Goal: Navigation & Orientation: Find specific page/section

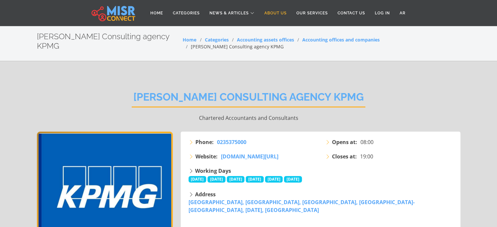
click at [266, 10] on link "About Us" at bounding box center [275, 13] width 32 height 12
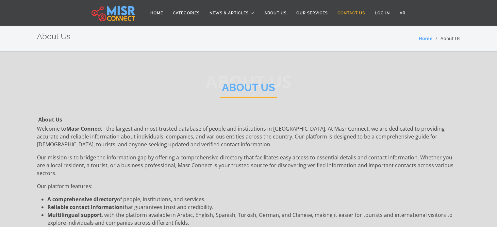
click at [342, 13] on link "Contact Us" at bounding box center [351, 13] width 37 height 12
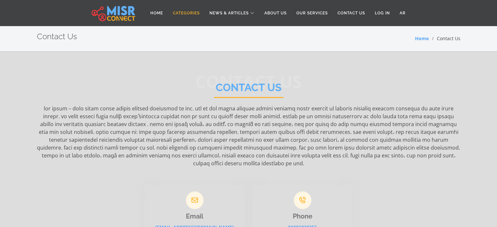
click at [189, 13] on link "Categories" at bounding box center [186, 13] width 37 height 12
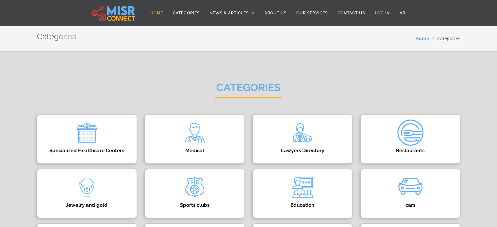
drag, startPoint x: 0, startPoint y: 0, endPoint x: 159, endPoint y: 10, distance: 159.1
click at [159, 10] on link "Home" at bounding box center [156, 13] width 23 height 12
